Goal: Navigation & Orientation: Find specific page/section

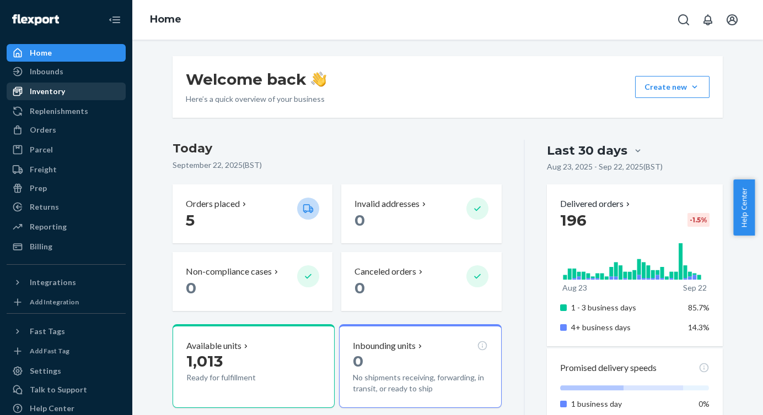
click at [51, 93] on div "Inventory" at bounding box center [47, 91] width 35 height 11
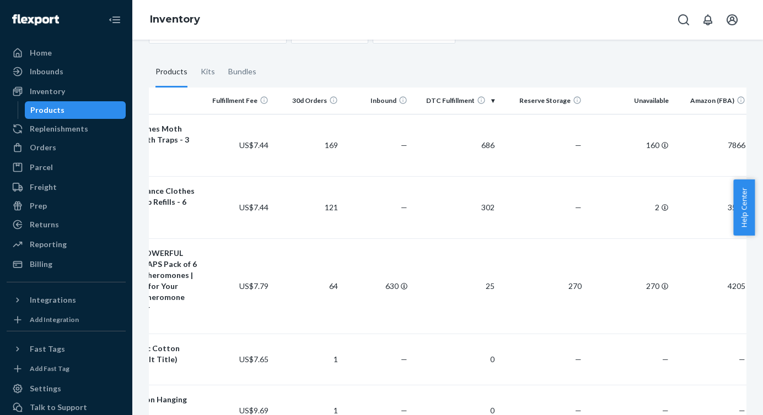
scroll to position [0, 121]
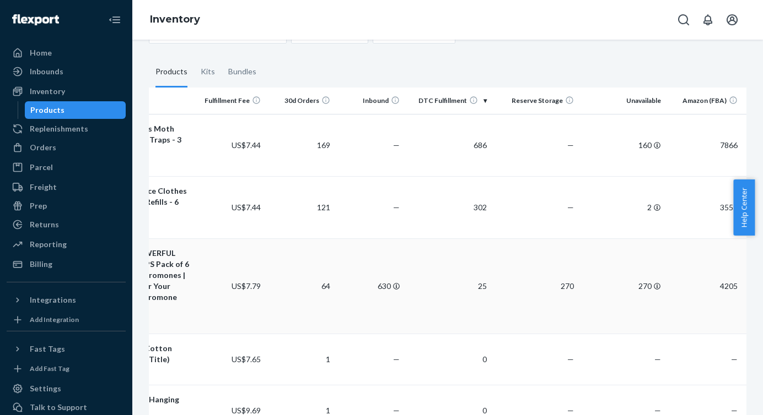
click at [559, 266] on td "270" at bounding box center [534, 286] width 87 height 95
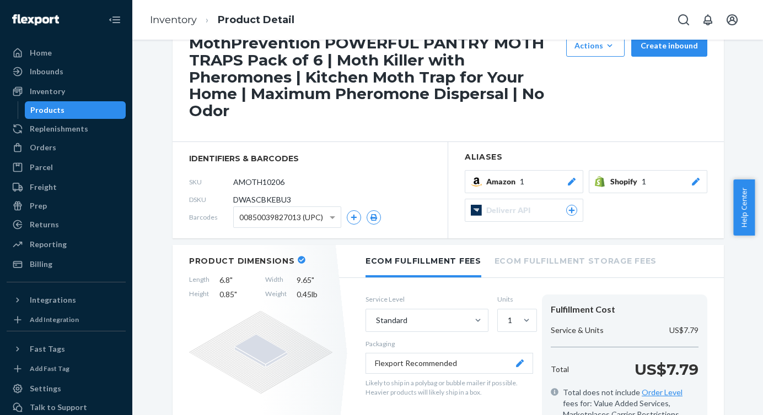
scroll to position [31, 0]
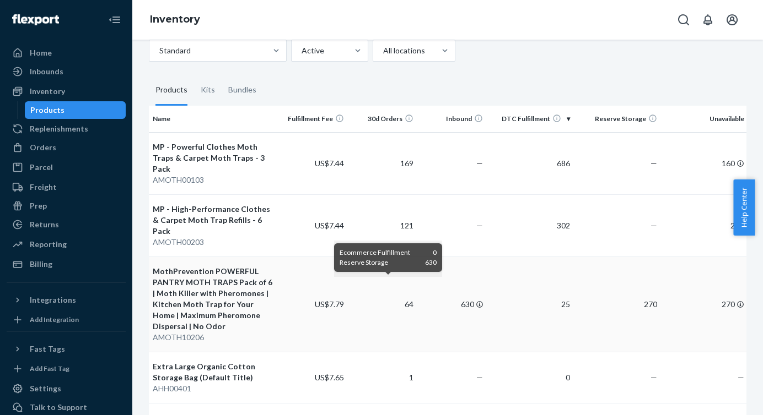
scroll to position [0, 26]
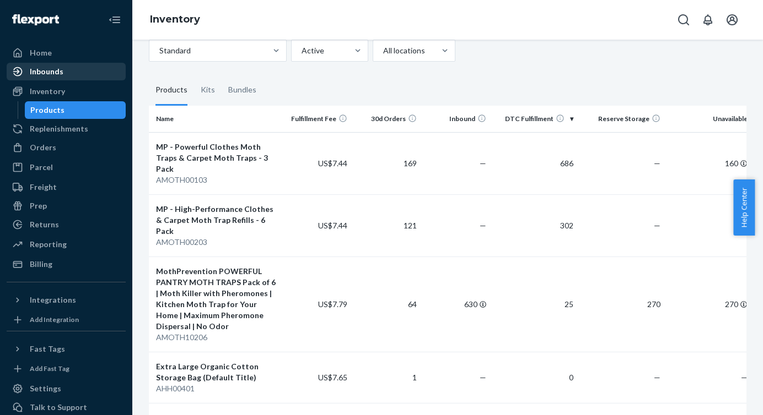
click at [72, 75] on div "Inbounds" at bounding box center [66, 71] width 117 height 15
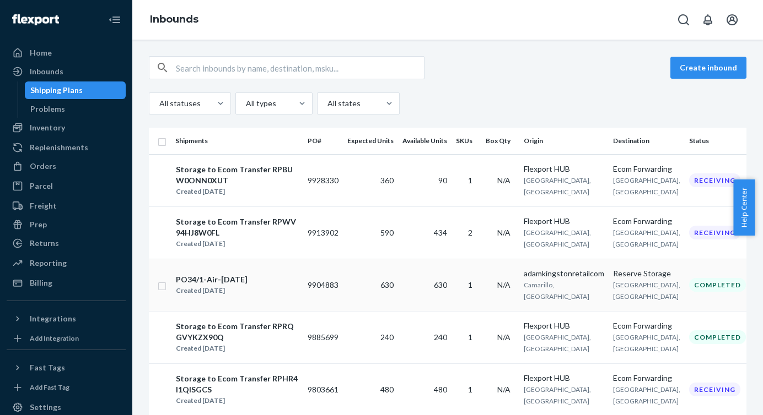
click at [317, 277] on td "9904883" at bounding box center [323, 285] width 40 height 52
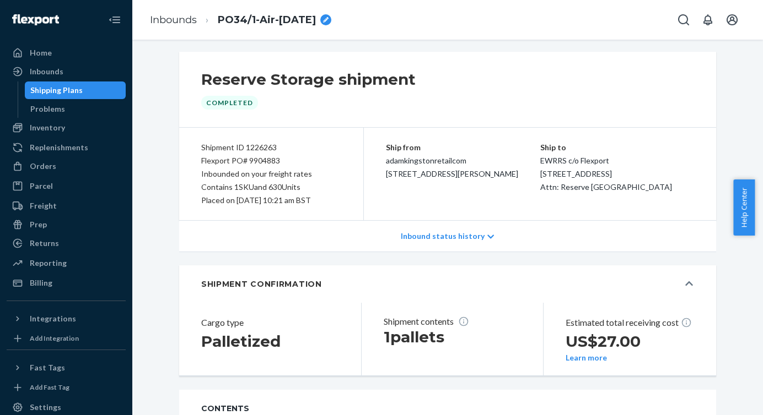
scroll to position [9, 0]
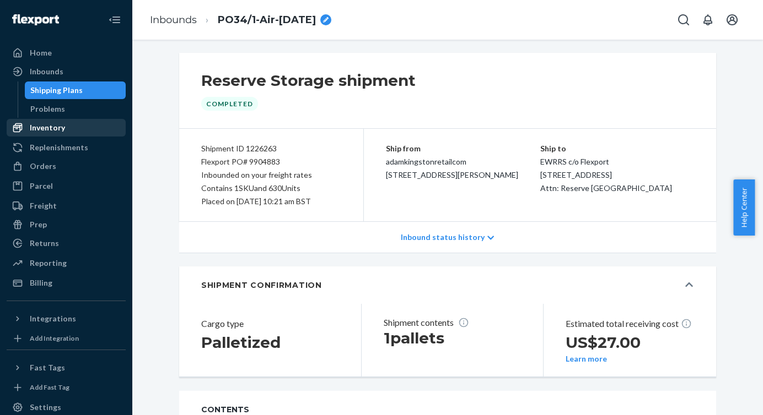
click at [64, 129] on div "Inventory" at bounding box center [66, 127] width 117 height 15
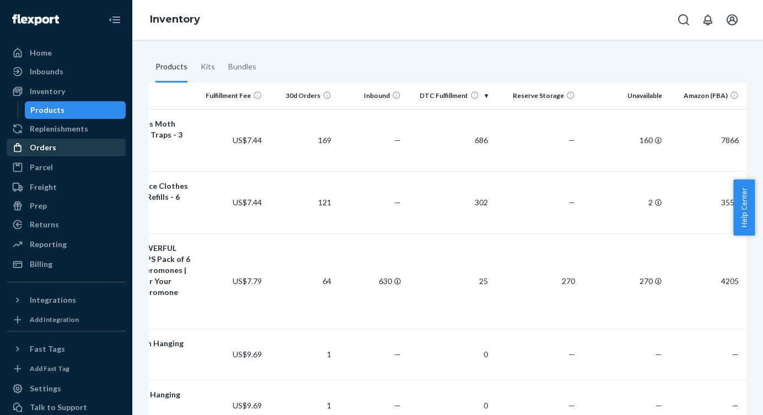
scroll to position [0, 121]
click at [734, 24] on icon "Open account menu" at bounding box center [731, 19] width 11 height 11
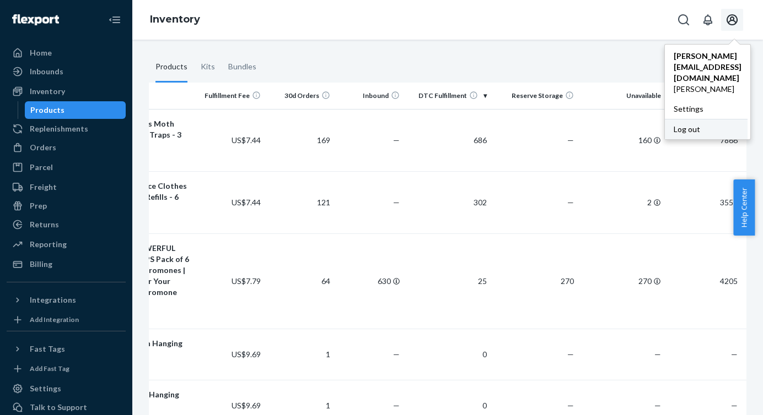
click at [691, 119] on div "Log out" at bounding box center [705, 129] width 83 height 20
